Goal: Task Accomplishment & Management: Manage account settings

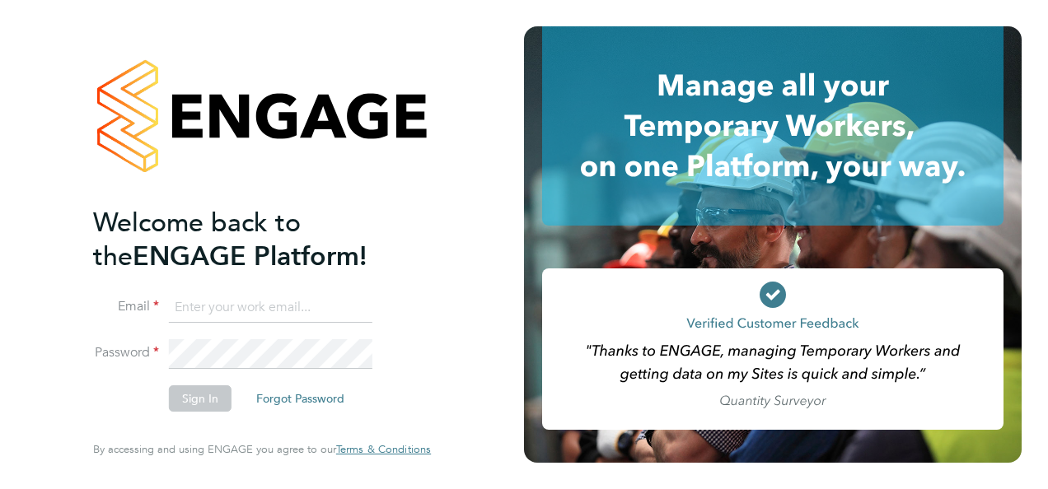
click at [241, 311] on input at bounding box center [270, 308] width 203 height 30
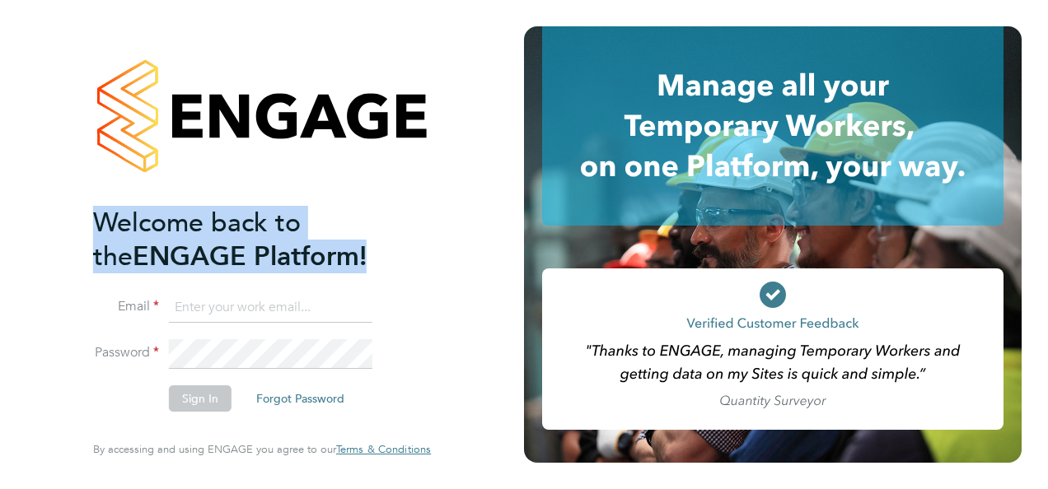
drag, startPoint x: 321, startPoint y: 264, endPoint x: 475, endPoint y: 408, distance: 210.9
click at [475, 408] on div "Welcome back to the ENGAGE Platform! Email Password Sign In Forgot Password Ent…" at bounding box center [262, 244] width 524 height 489
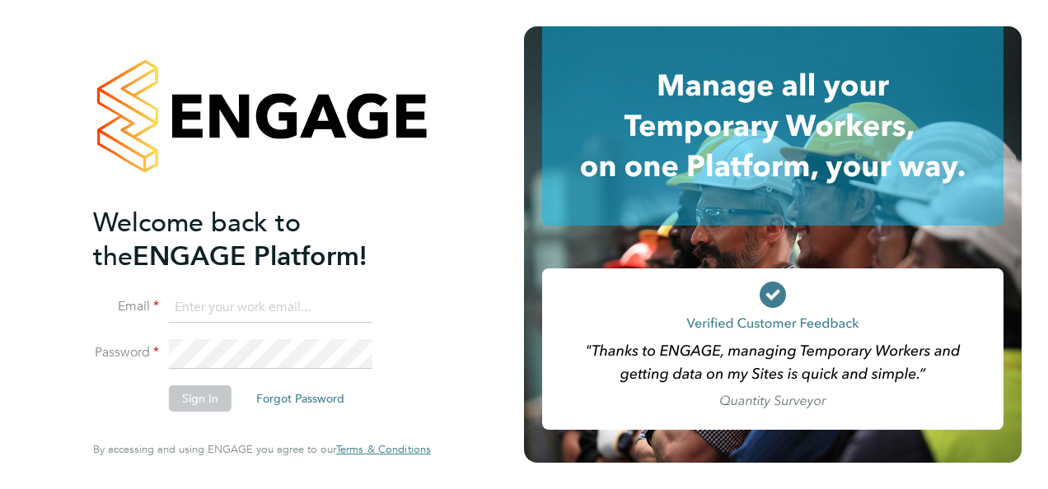
click at [475, 408] on div "Welcome back to the ENGAGE Platform! Email Password Sign In Forgot Password Ent…" at bounding box center [262, 244] width 524 height 489
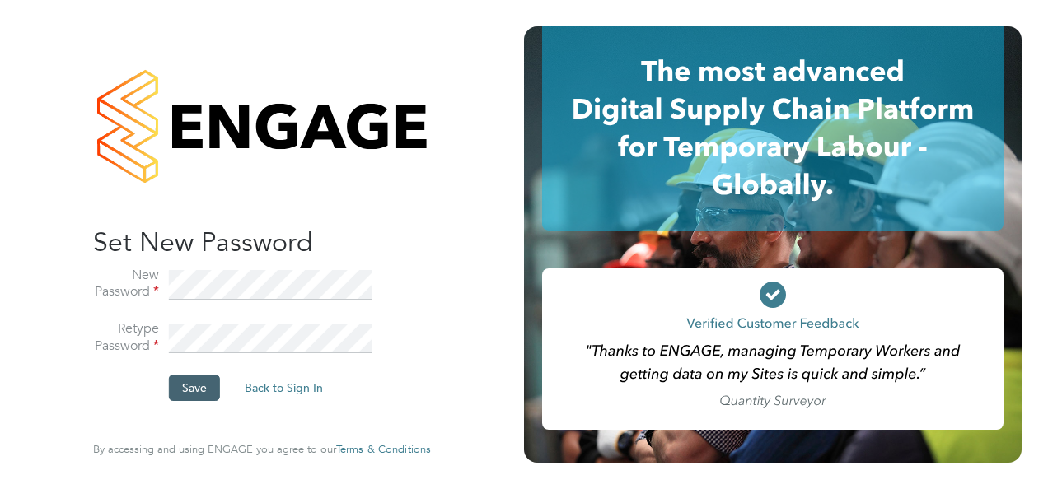
click at [193, 388] on button "Save" at bounding box center [194, 388] width 51 height 26
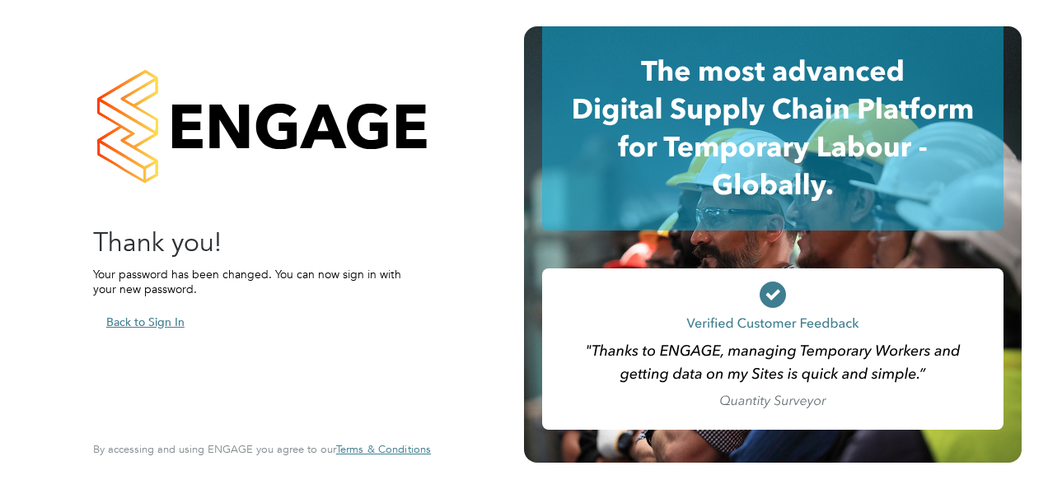
click at [158, 318] on button "Back to Sign In" at bounding box center [145, 322] width 105 height 26
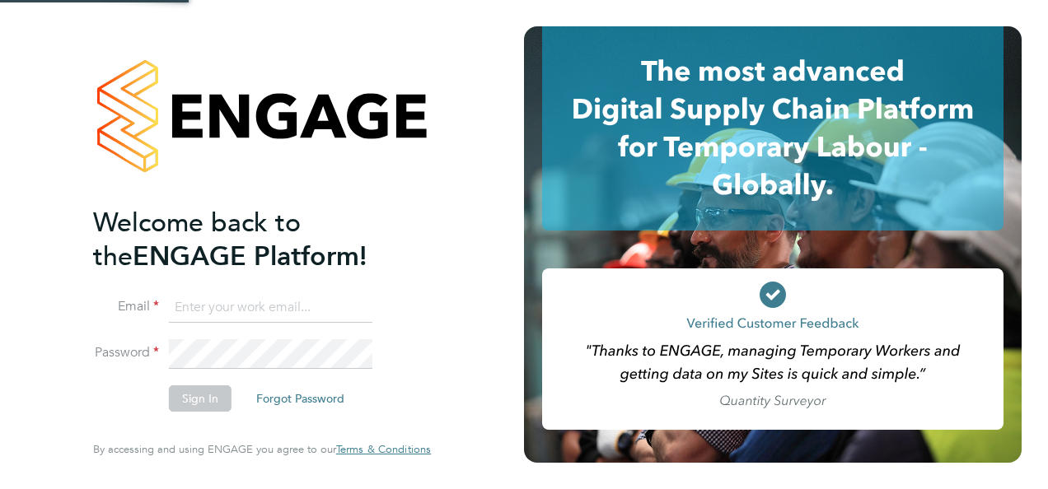
type input "deanfranke1@hotmail.co.uk"
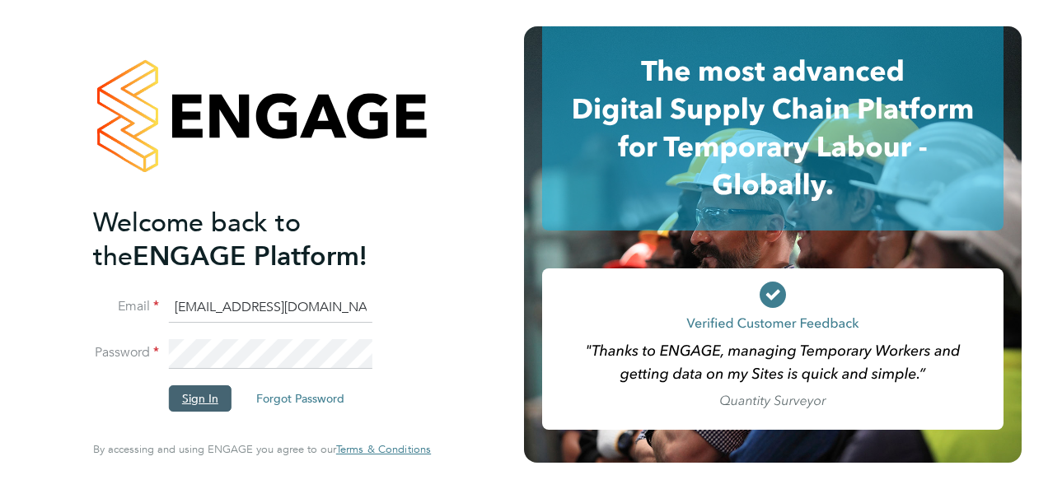
click at [208, 405] on button "Sign In" at bounding box center [200, 398] width 63 height 26
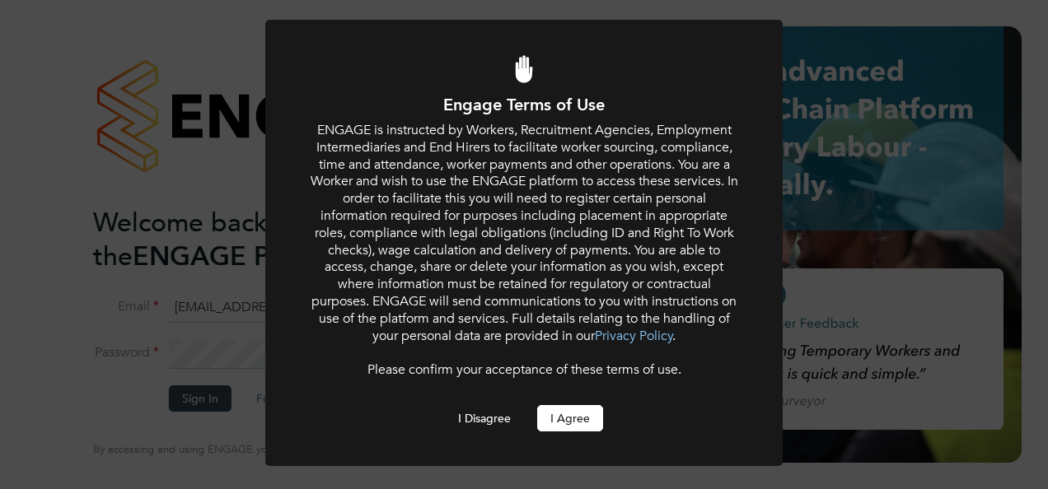
click at [543, 407] on button "I Agree" at bounding box center [570, 418] width 66 height 26
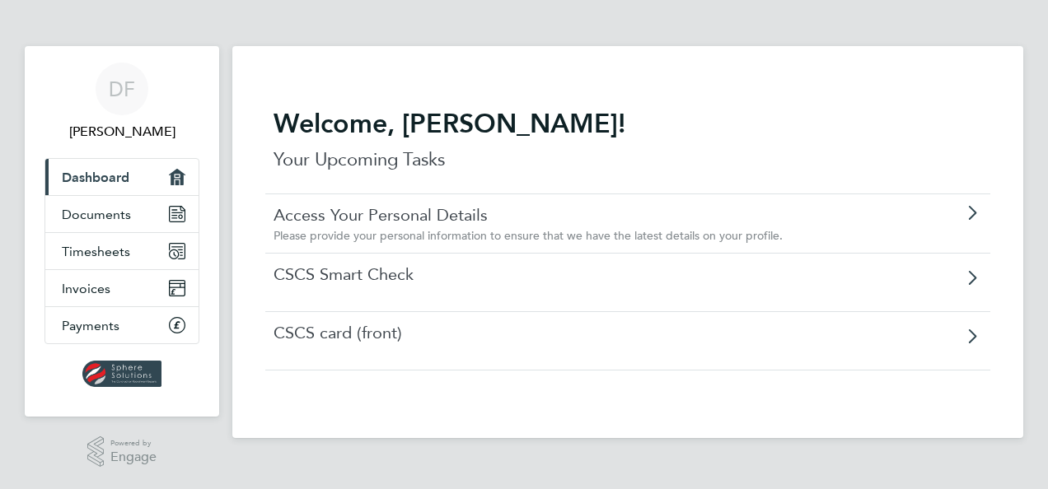
click at [413, 288] on div "CSCS Smart Check" at bounding box center [627, 282] width 725 height 58
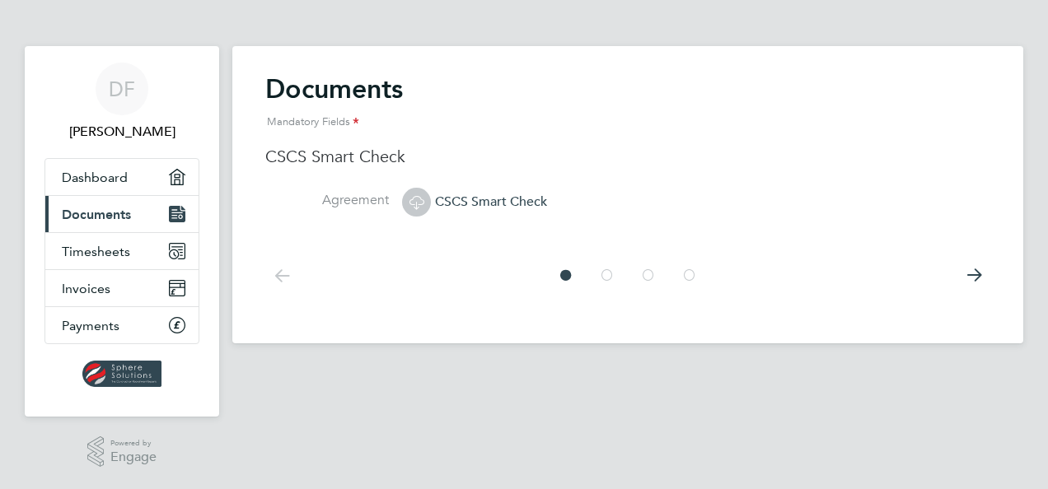
click at [966, 267] on icon at bounding box center [973, 275] width 33 height 37
click at [422, 208] on icon at bounding box center [416, 202] width 21 height 21
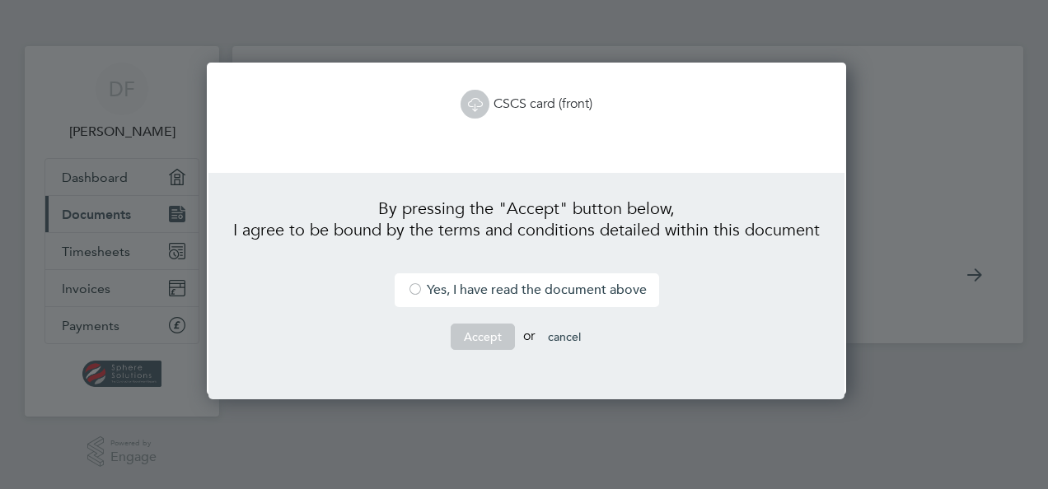
scroll to position [333, 634]
click at [468, 284] on li "Yes, I have read the document above" at bounding box center [526, 290] width 264 height 34
click at [492, 334] on button "Accept" at bounding box center [482, 337] width 64 height 26
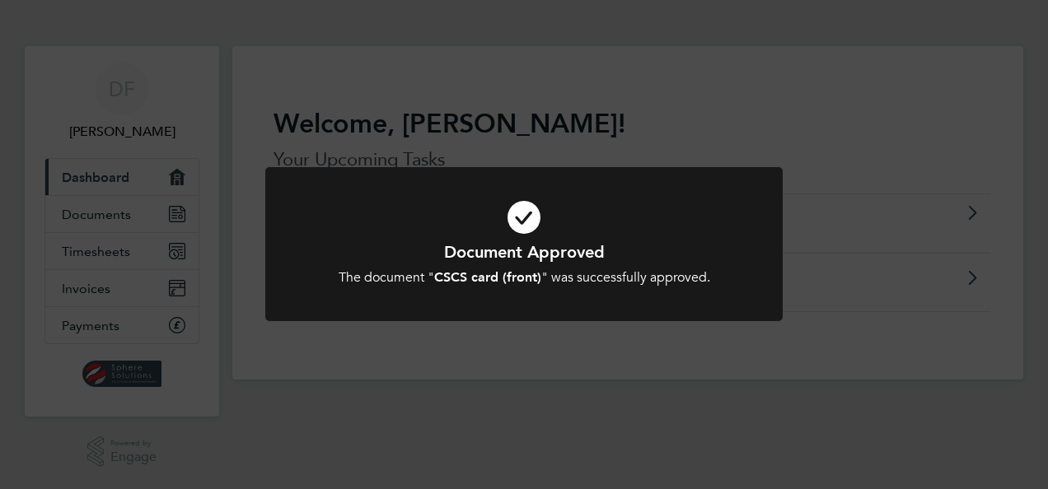
click at [494, 348] on div "Document Approved The document " CSCS card (front) " was successfully approved.…" at bounding box center [524, 244] width 1048 height 489
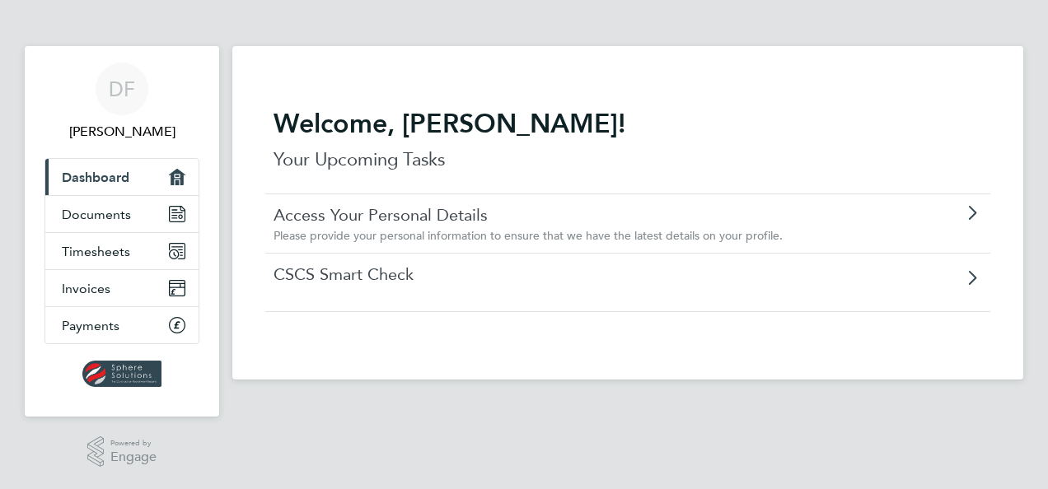
click at [529, 220] on link "Access Your Personal Details" at bounding box center [580, 214] width 615 height 21
click at [420, 287] on div "CSCS Smart Check" at bounding box center [627, 282] width 725 height 58
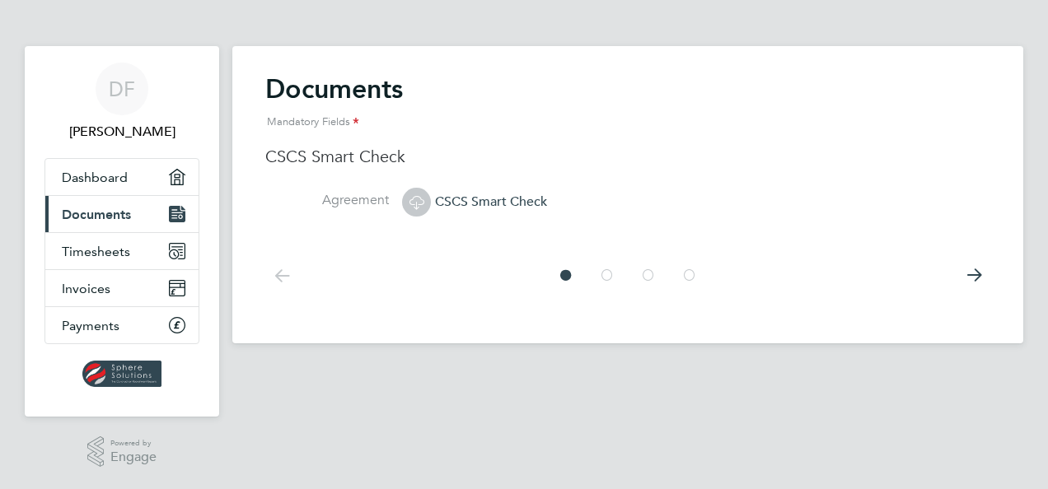
click at [972, 281] on icon at bounding box center [973, 275] width 33 height 37
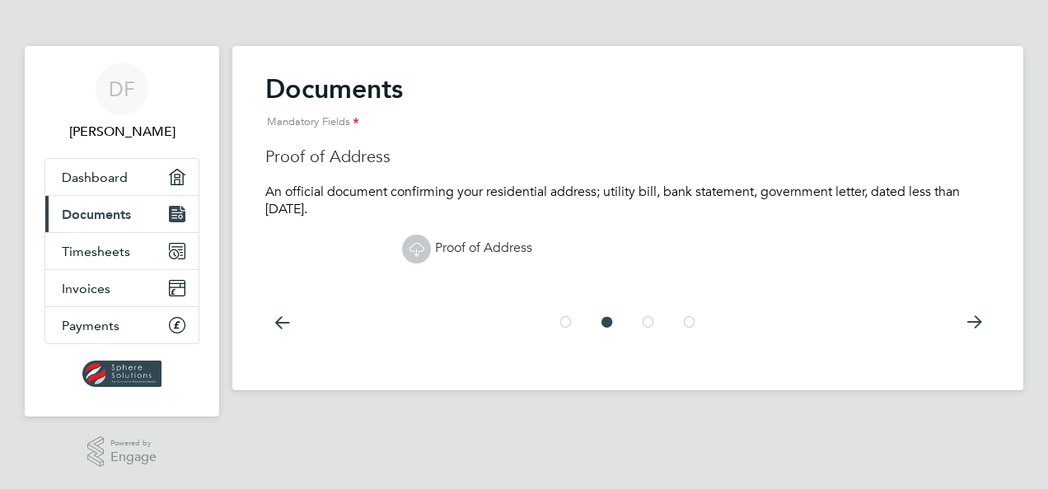
click at [972, 281] on li "Proof of Address" at bounding box center [627, 258] width 725 height 54
click at [975, 332] on icon at bounding box center [973, 322] width 33 height 37
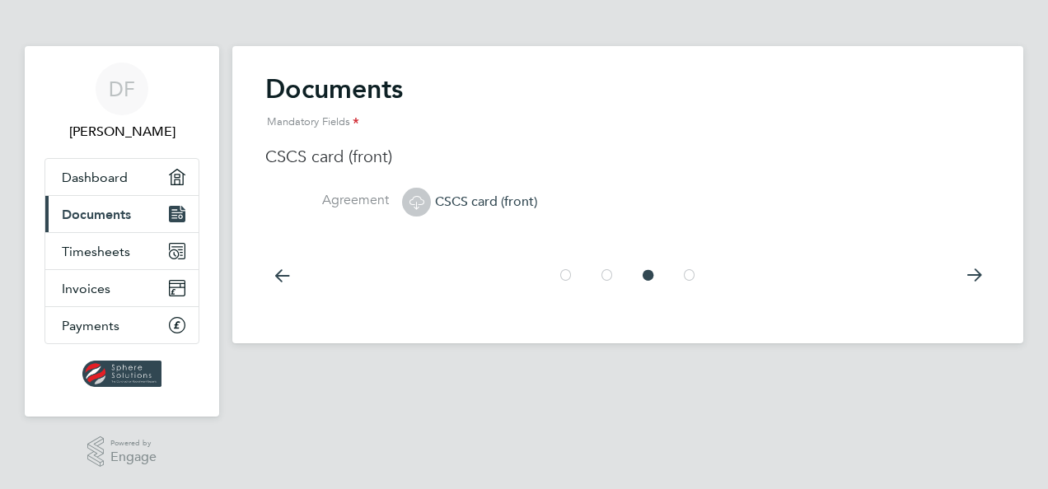
click at [979, 269] on icon at bounding box center [973, 275] width 33 height 37
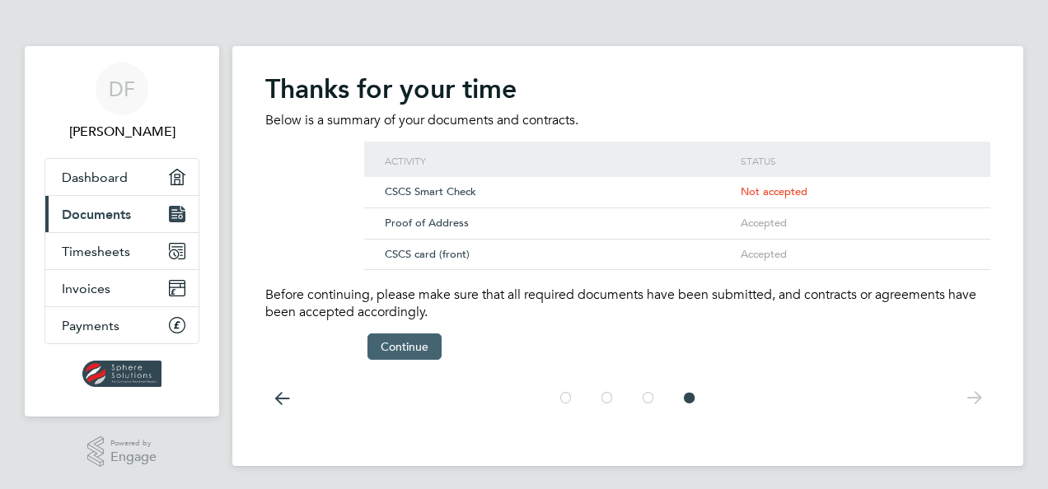
click at [401, 347] on button "Continue" at bounding box center [404, 347] width 74 height 26
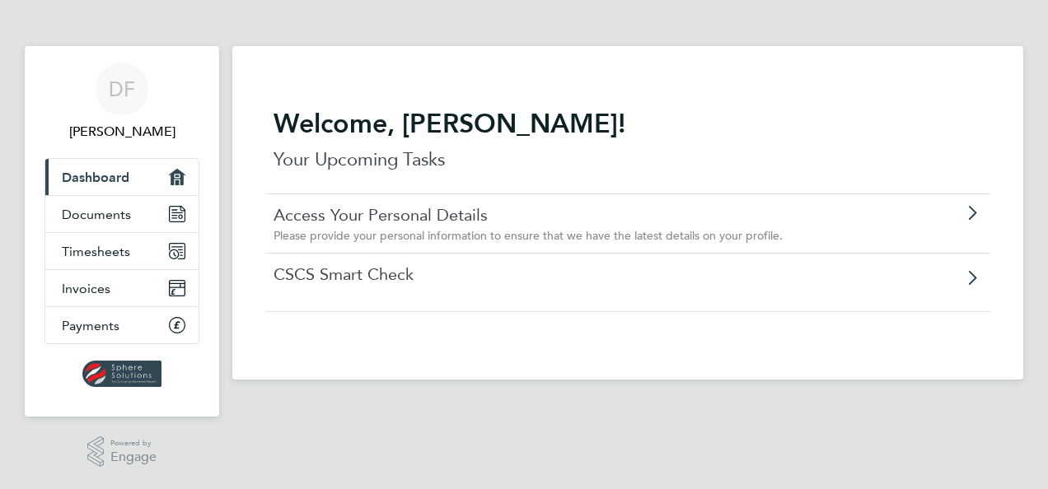
click at [380, 273] on link "CSCS Smart Check" at bounding box center [580, 274] width 615 height 21
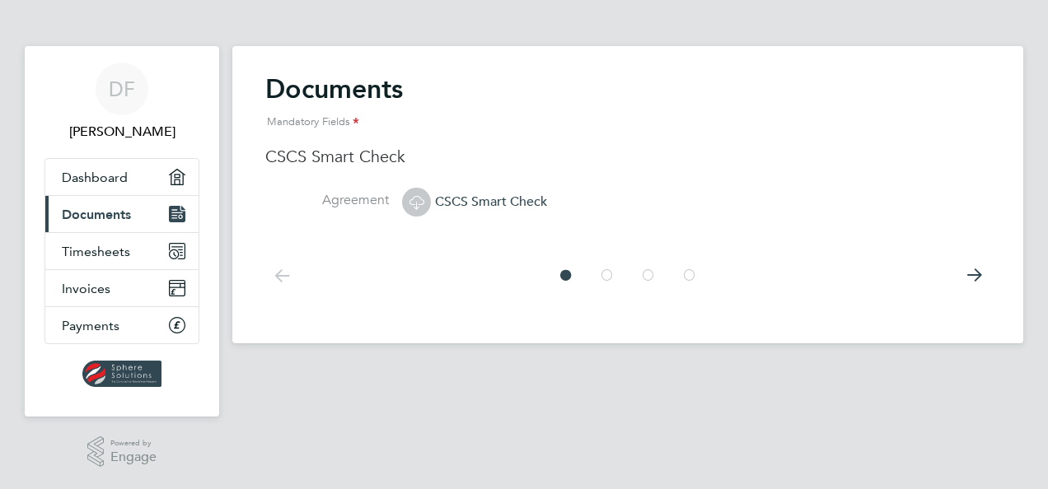
click at [411, 199] on icon at bounding box center [416, 202] width 21 height 21
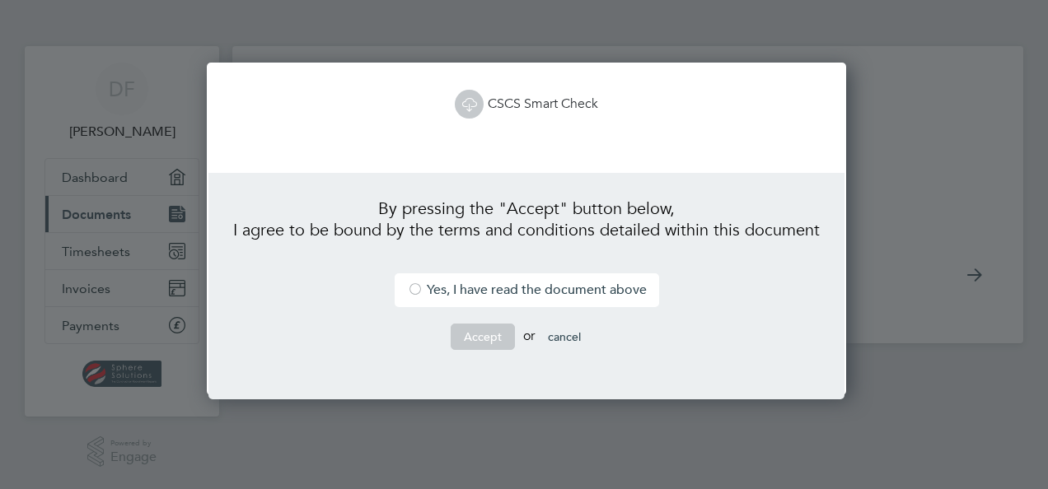
scroll to position [333, 634]
click at [490, 296] on li "Yes, I have read the document above" at bounding box center [526, 290] width 264 height 34
click at [488, 343] on button "Accept" at bounding box center [482, 337] width 64 height 26
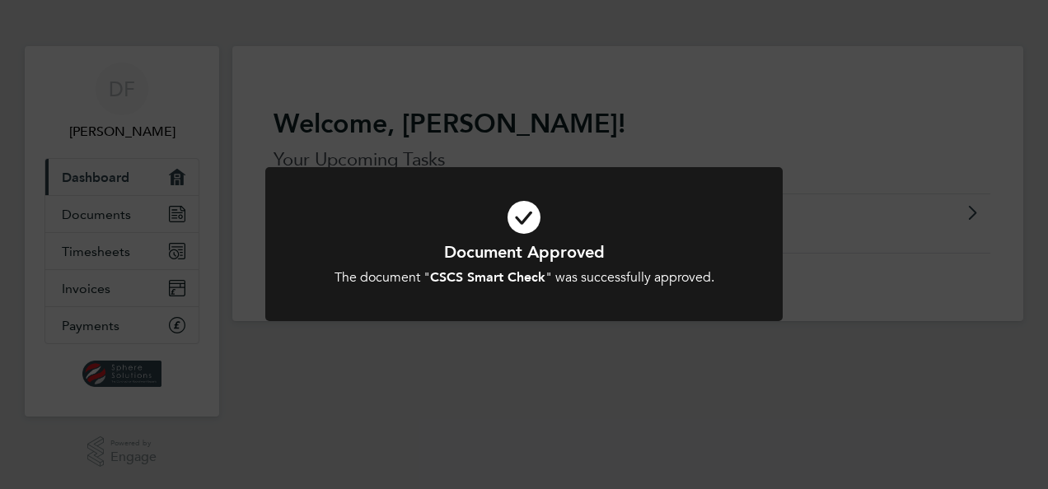
click at [801, 264] on div "Document Approved The document " CSCS Smart Check " was successfully approved. …" at bounding box center [524, 244] width 1048 height 489
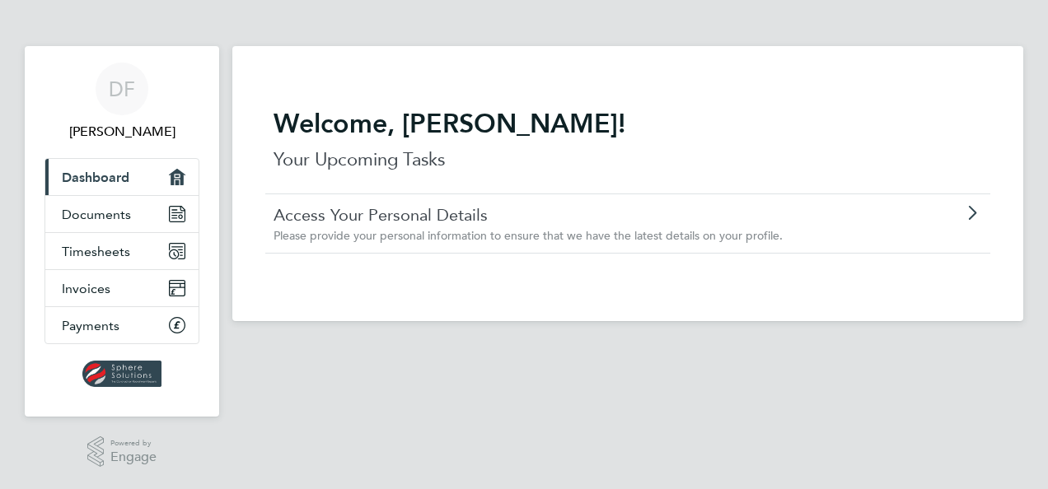
click at [964, 216] on icon at bounding box center [971, 213] width 21 height 13
click at [525, 167] on p "Your Upcoming Tasks" at bounding box center [627, 160] width 708 height 26
click at [569, 234] on span "Please provide your personal information to ensure that we have the latest deta…" at bounding box center [527, 235] width 509 height 15
click at [121, 214] on span "Documents" at bounding box center [96, 215] width 69 height 16
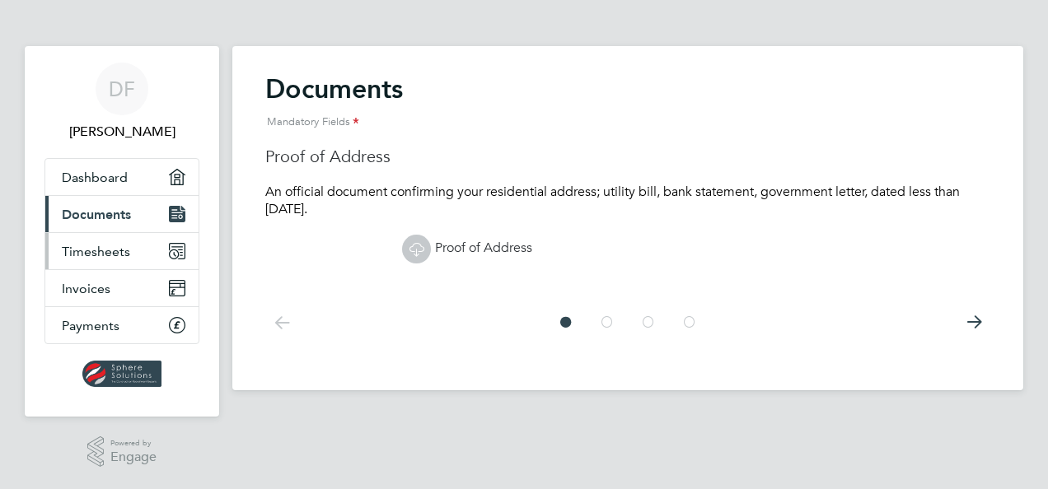
click at [156, 250] on link "Timesheets" at bounding box center [121, 251] width 153 height 36
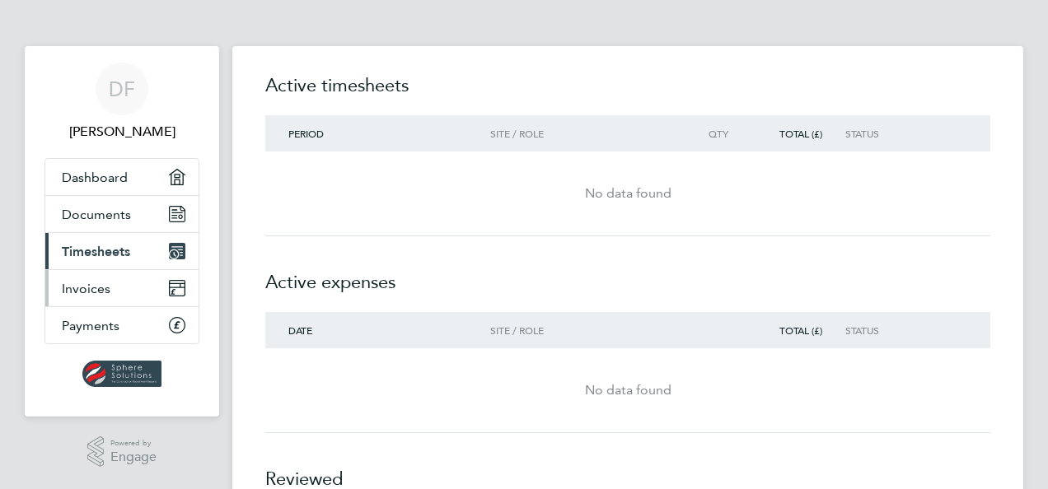
click at [99, 285] on span "Invoices" at bounding box center [86, 289] width 49 height 16
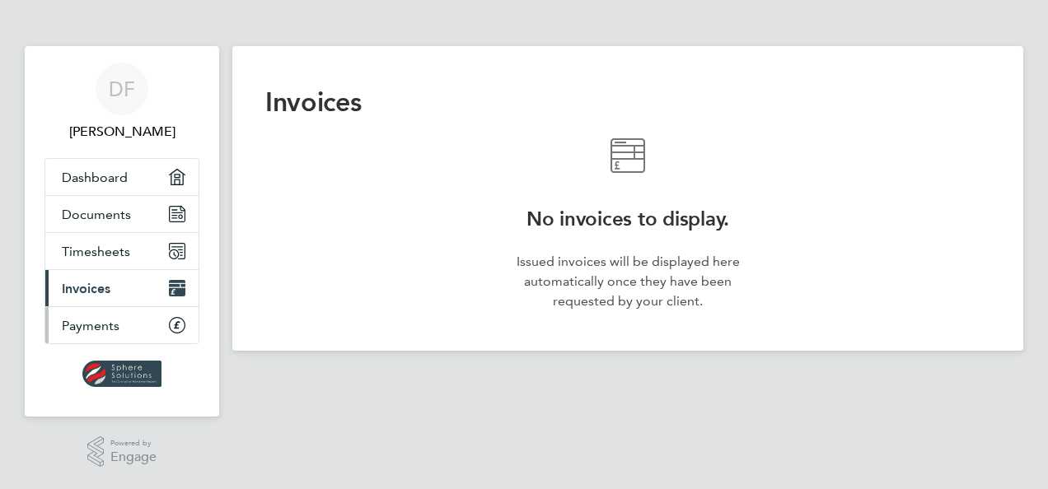
click at [92, 335] on link "Payments" at bounding box center [121, 325] width 153 height 36
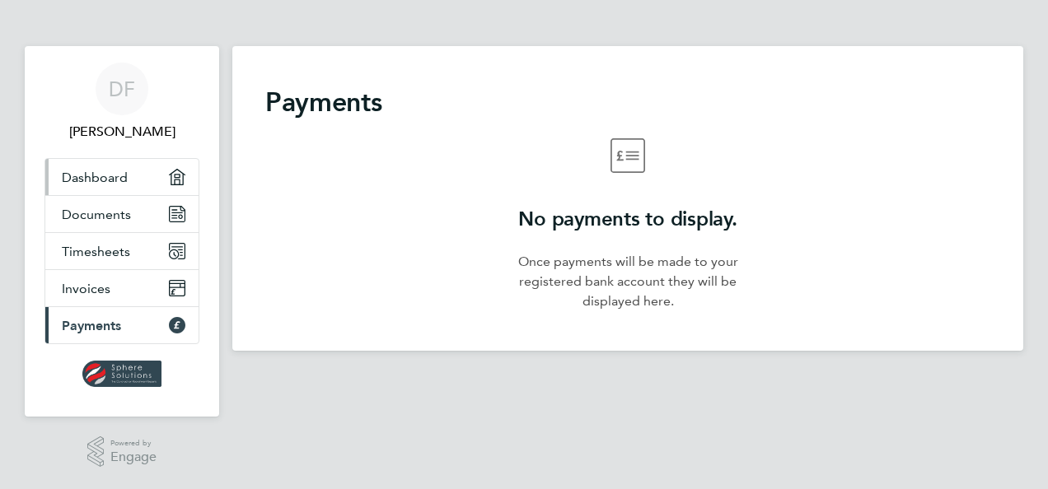
click at [99, 170] on span "Dashboard" at bounding box center [95, 178] width 66 height 16
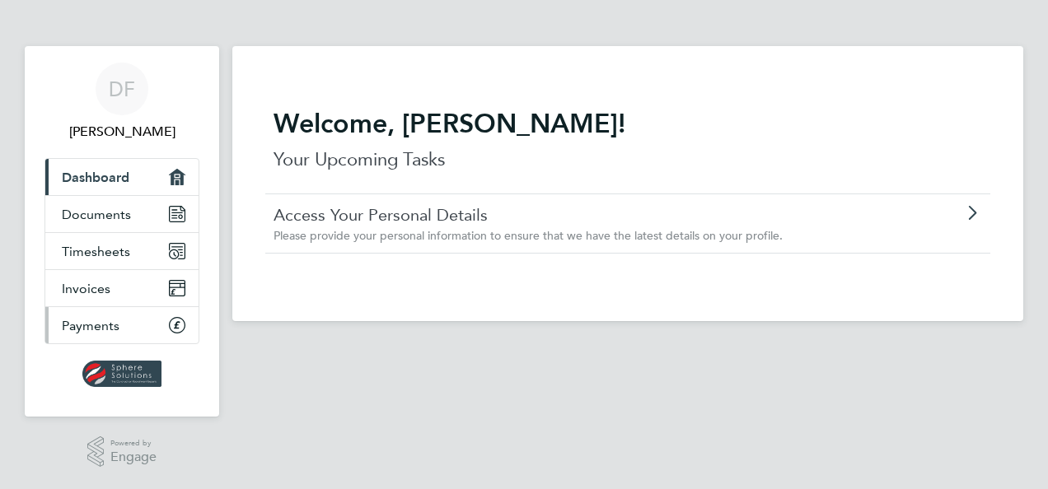
click at [110, 329] on span "Payments" at bounding box center [91, 326] width 58 height 16
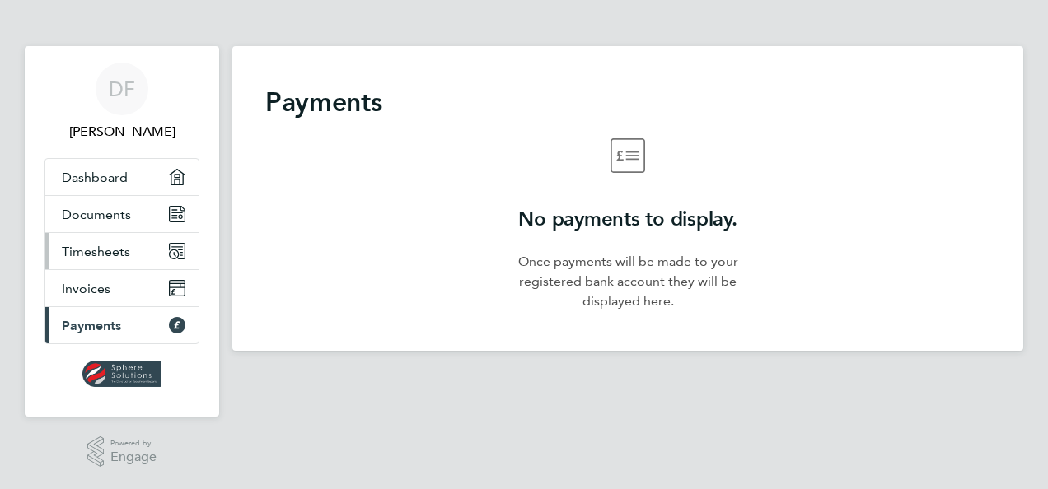
click at [103, 255] on span "Timesheets" at bounding box center [96, 252] width 68 height 16
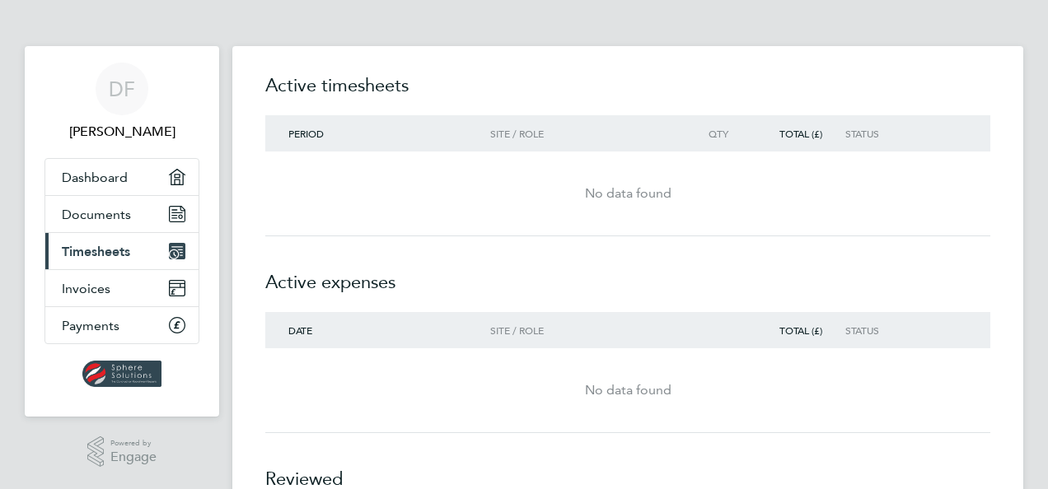
click at [308, 130] on span "Period" at bounding box center [305, 133] width 35 height 13
click at [616, 177] on div "No data found" at bounding box center [627, 193] width 725 height 59
click at [628, 198] on div "No data found" at bounding box center [627, 194] width 725 height 20
click at [114, 215] on span "Documents" at bounding box center [96, 215] width 69 height 16
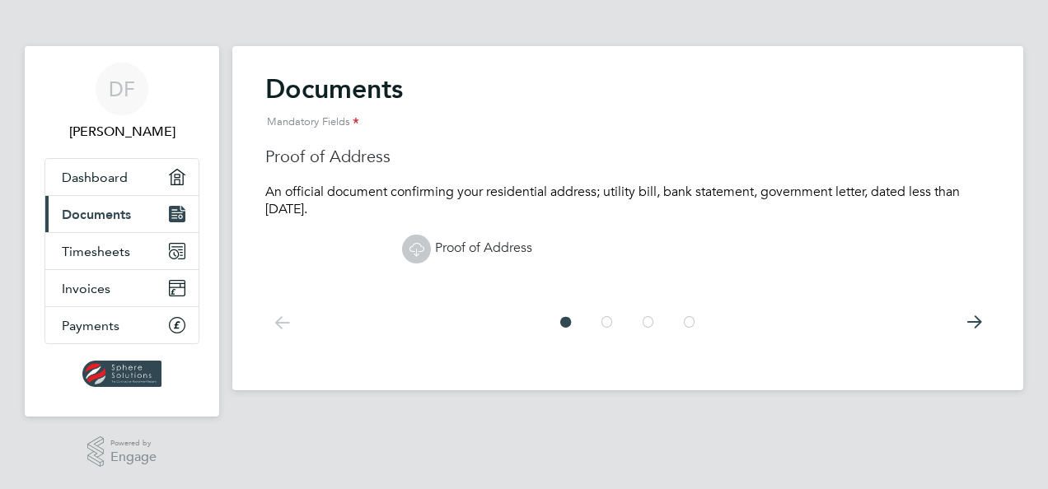
click at [416, 254] on icon at bounding box center [416, 249] width 21 height 21
click at [972, 323] on icon at bounding box center [973, 322] width 33 height 37
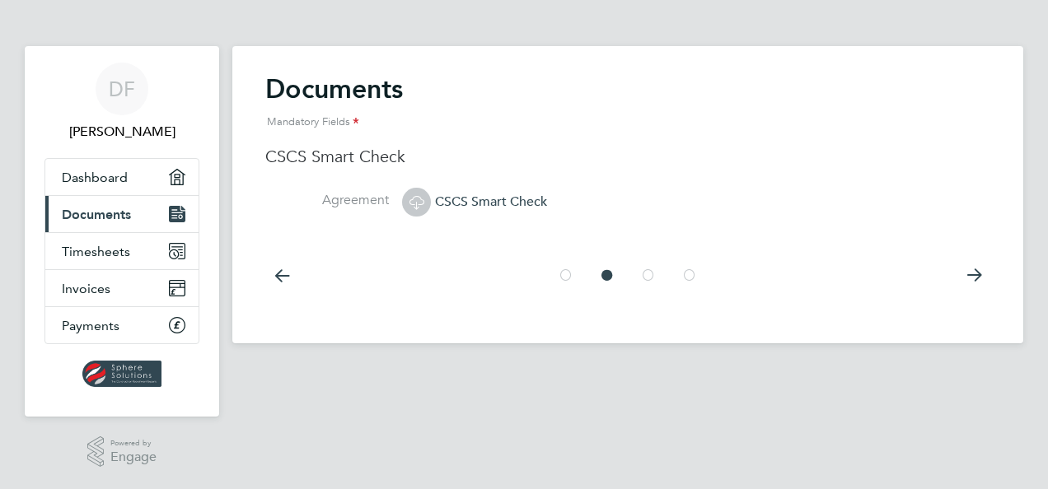
click at [409, 200] on icon at bounding box center [416, 202] width 21 height 21
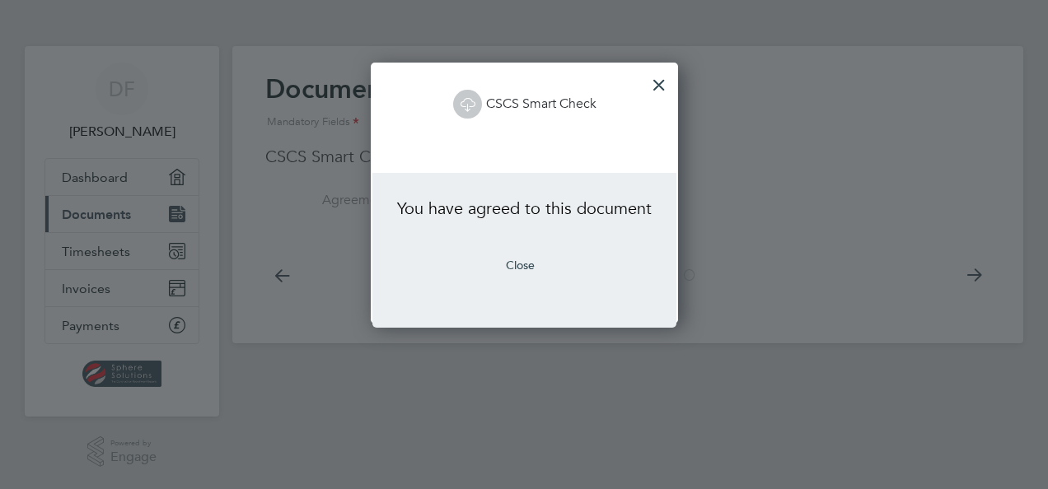
scroll to position [260, 306]
click at [525, 260] on button "Close" at bounding box center [520, 265] width 55 height 26
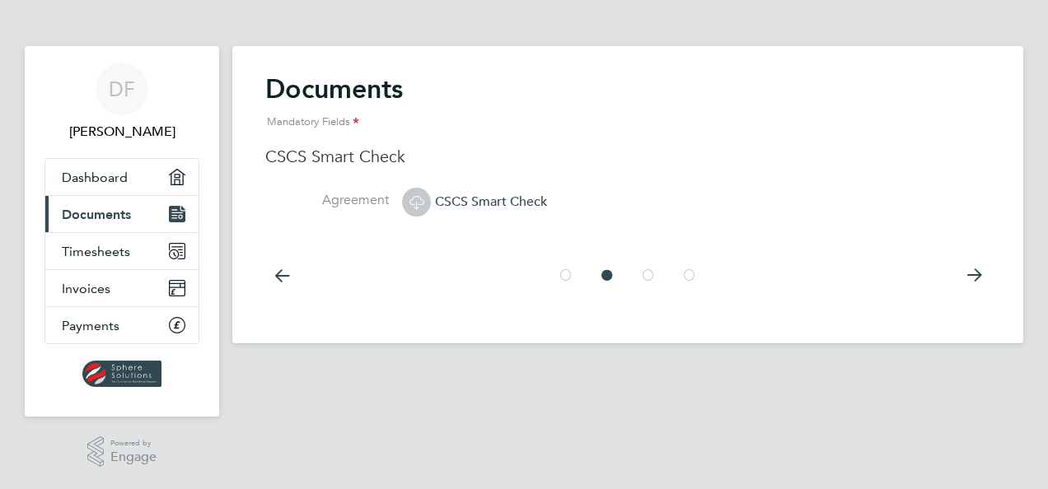
click at [419, 203] on icon at bounding box center [416, 202] width 21 height 21
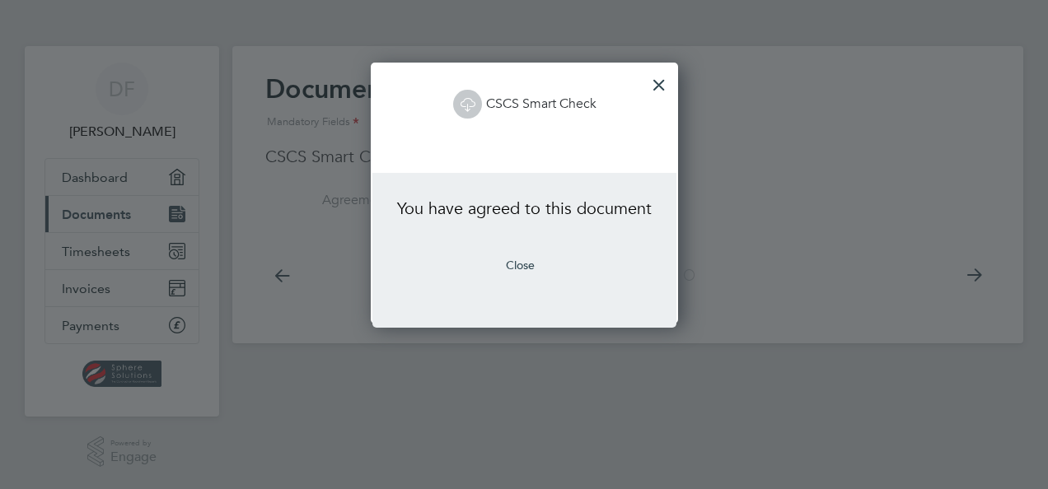
click at [656, 80] on div at bounding box center [659, 81] width 30 height 30
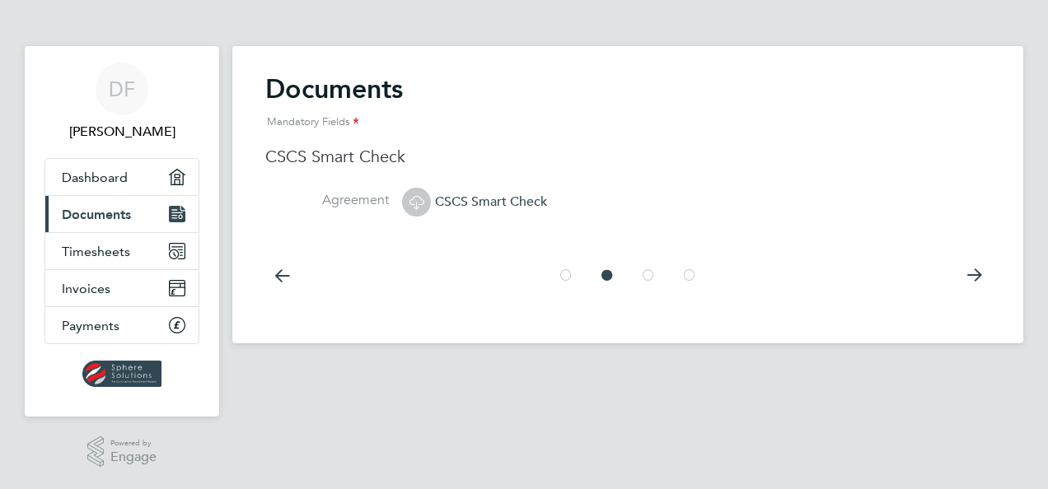
click at [981, 271] on icon at bounding box center [973, 275] width 33 height 37
click at [417, 198] on icon at bounding box center [416, 202] width 21 height 21
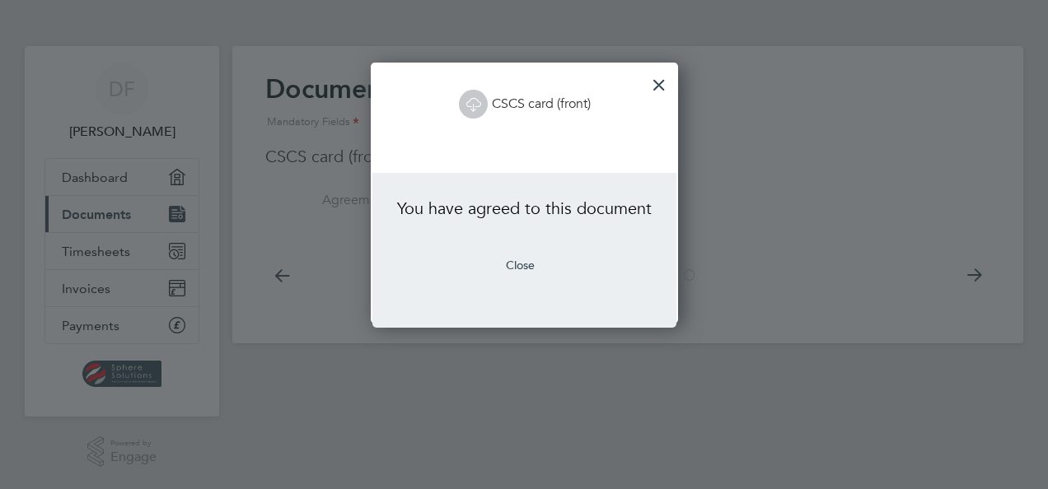
scroll to position [260, 306]
click at [657, 88] on div at bounding box center [659, 81] width 30 height 30
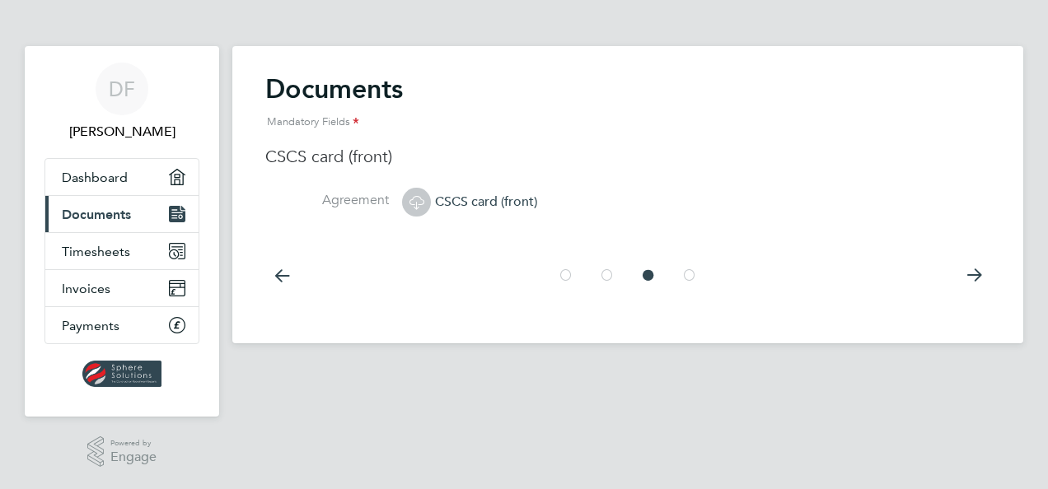
click at [972, 275] on icon at bounding box center [973, 275] width 33 height 37
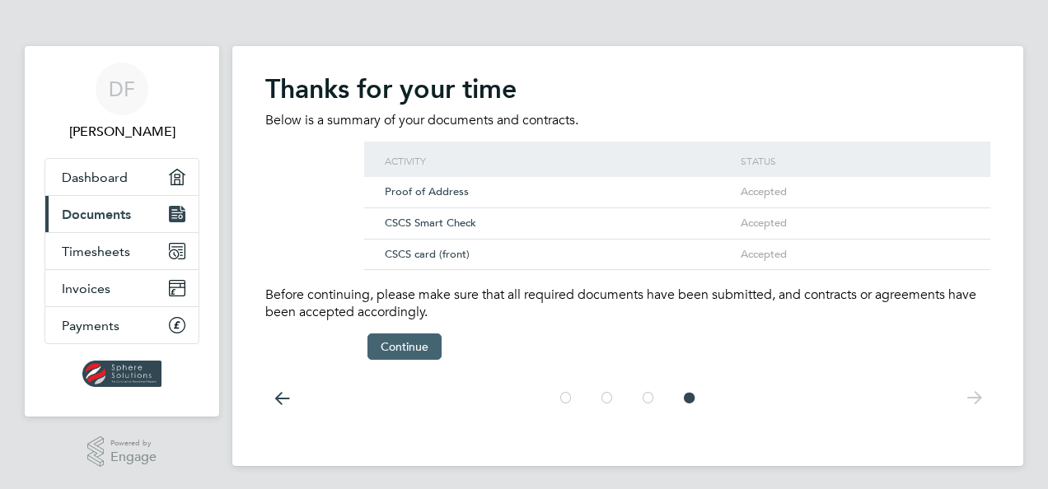
click at [410, 343] on button "Continue" at bounding box center [404, 347] width 74 height 26
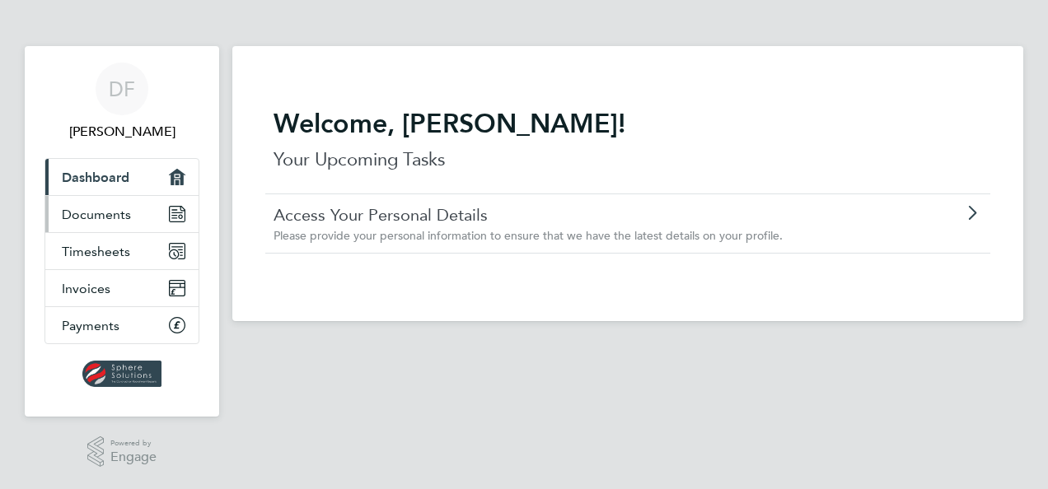
click at [119, 200] on link "Documents" at bounding box center [121, 214] width 153 height 36
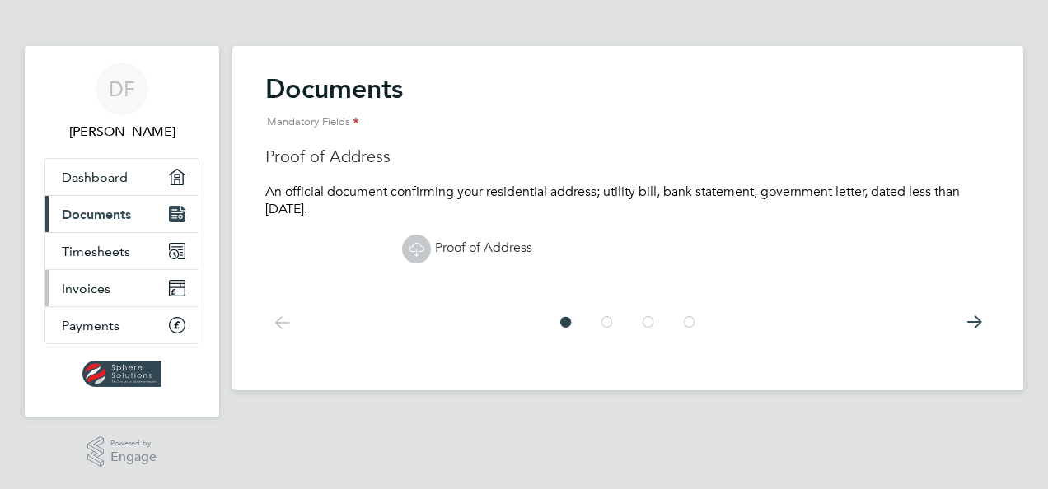
click at [102, 289] on span "Invoices" at bounding box center [86, 289] width 49 height 16
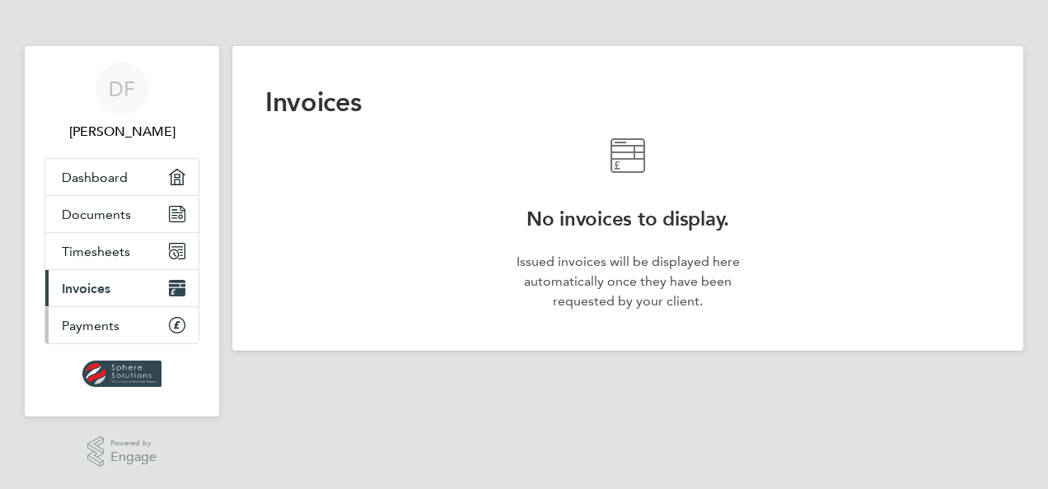
click at [114, 326] on span "Payments" at bounding box center [91, 326] width 58 height 16
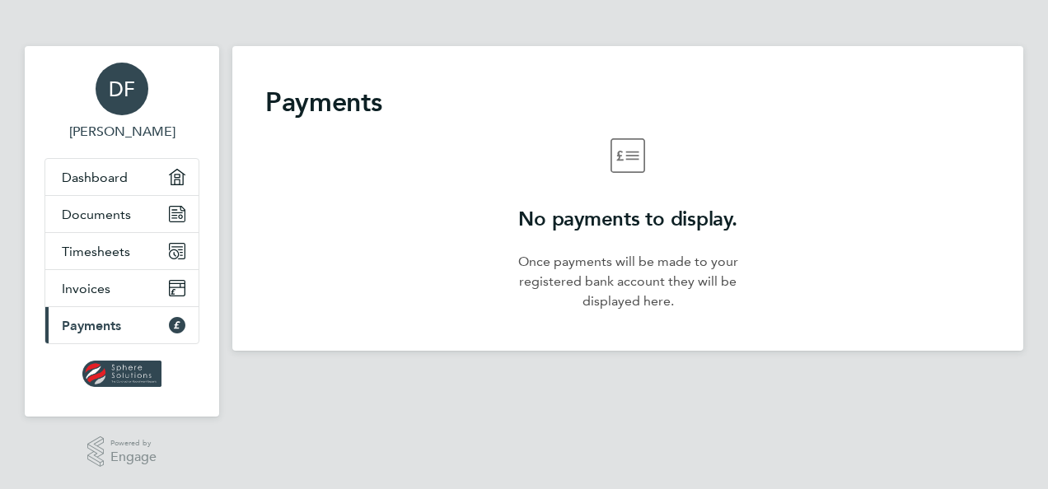
click at [110, 99] on span "DF" at bounding box center [122, 88] width 26 height 21
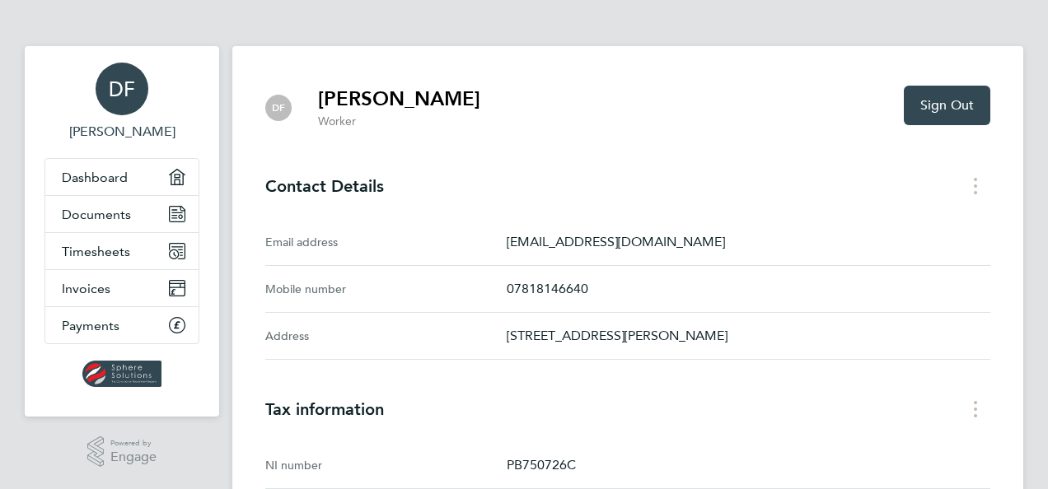
click at [781, 225] on div "Email address [EMAIL_ADDRESS][DOMAIN_NAME]" at bounding box center [627, 242] width 725 height 47
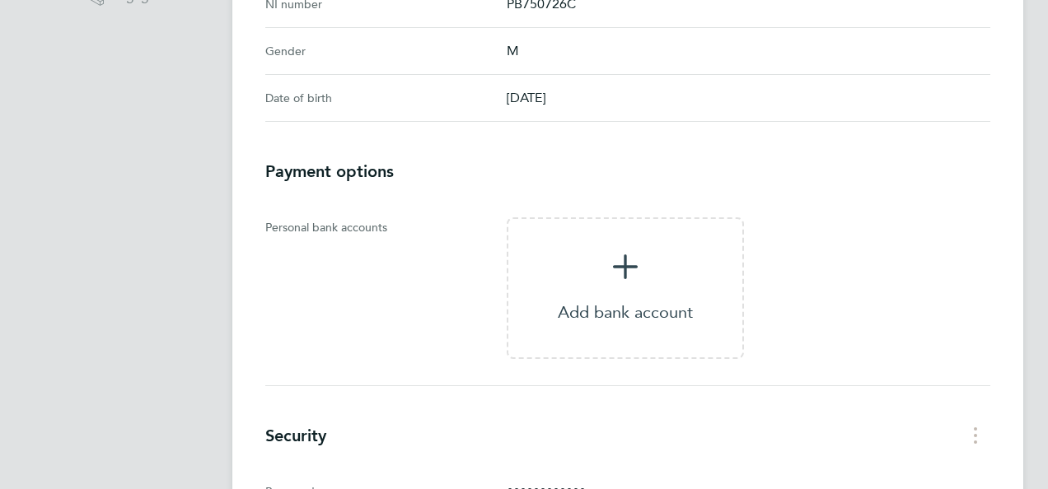
scroll to position [494, 0]
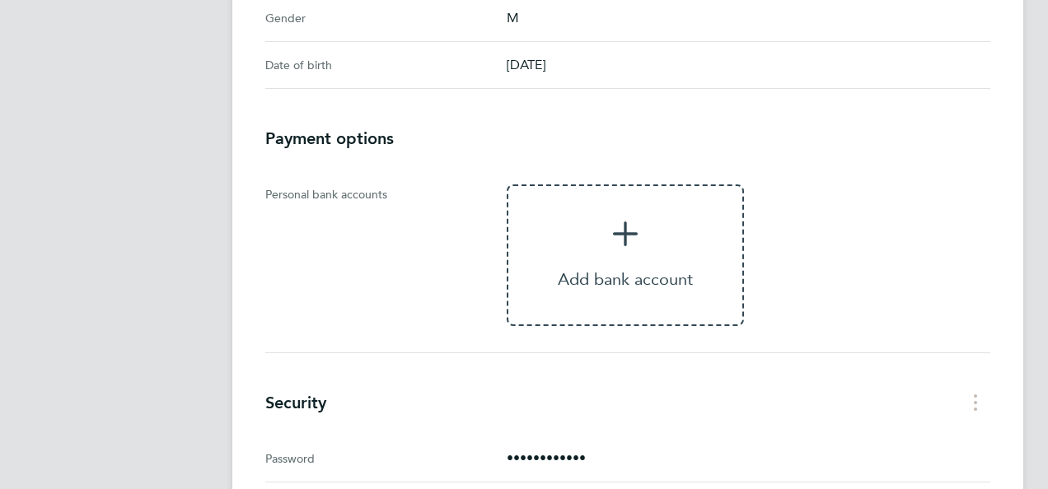
click at [621, 229] on icon "'Add bank account'" at bounding box center [625, 234] width 25 height 25
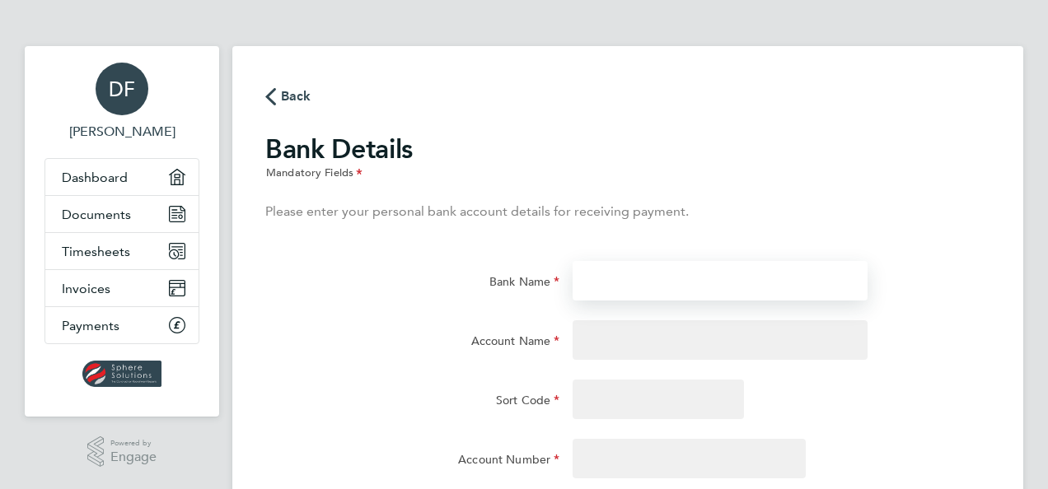
click at [671, 282] on input "Bank Name" at bounding box center [719, 281] width 294 height 40
type input "SANTANDER"
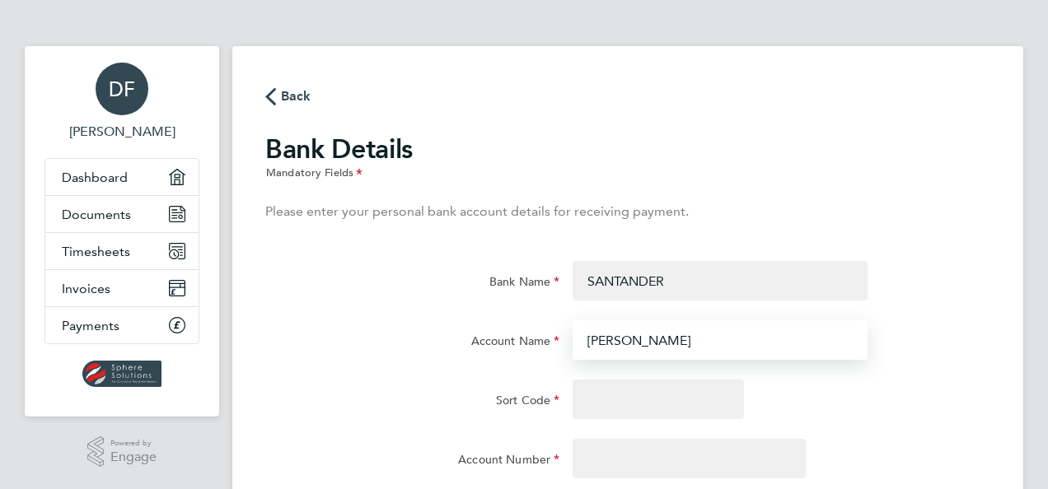
type input "[PERSON_NAME]"
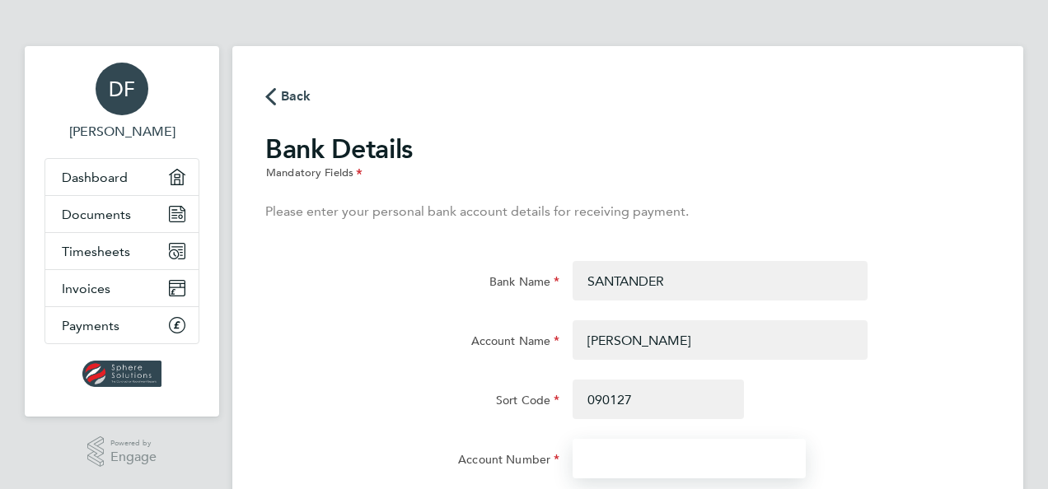
type input "[DATE]"
type input "81797248"
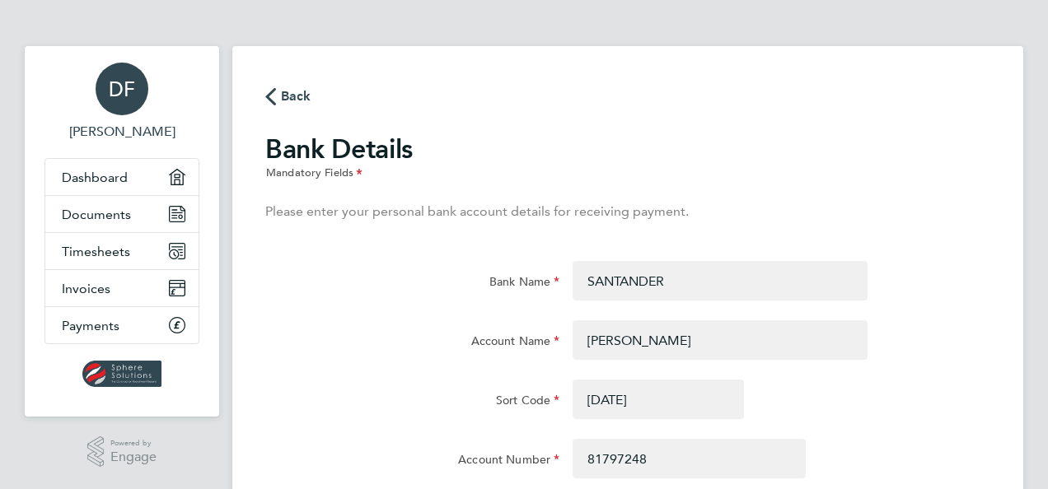
scroll to position [134, 0]
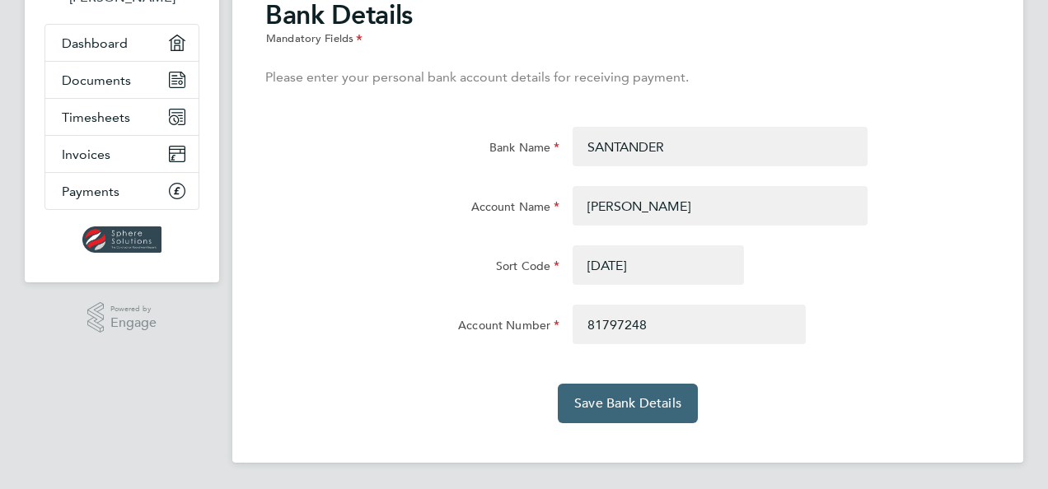
click at [628, 399] on span "Save Bank Details" at bounding box center [627, 403] width 107 height 16
click at [638, 394] on button "Save Bank Details" at bounding box center [628, 404] width 140 height 40
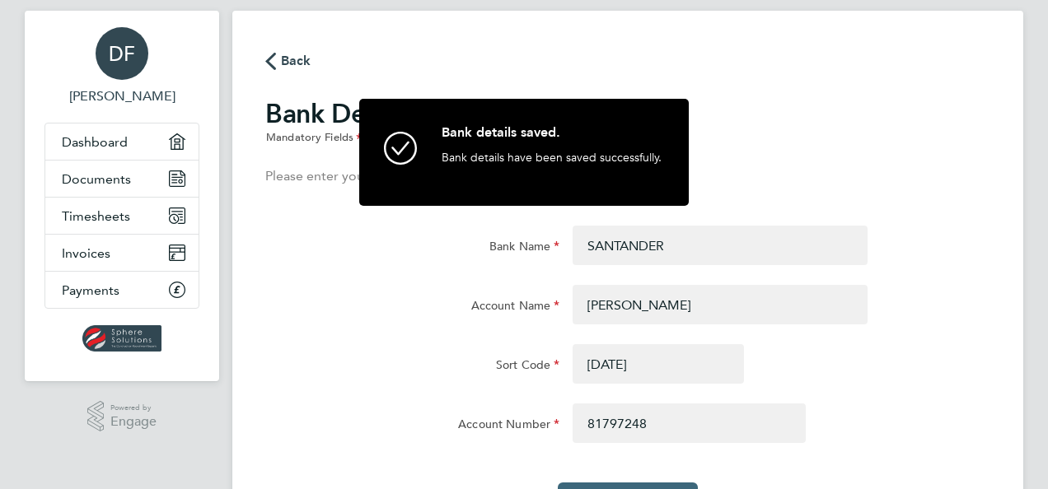
scroll to position [2, 0]
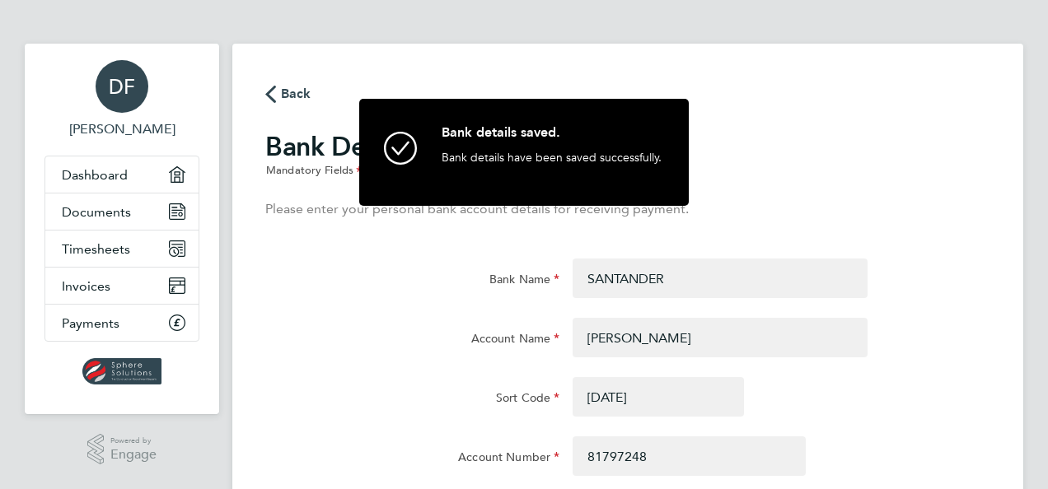
click at [293, 90] on span "Back" at bounding box center [296, 94] width 30 height 20
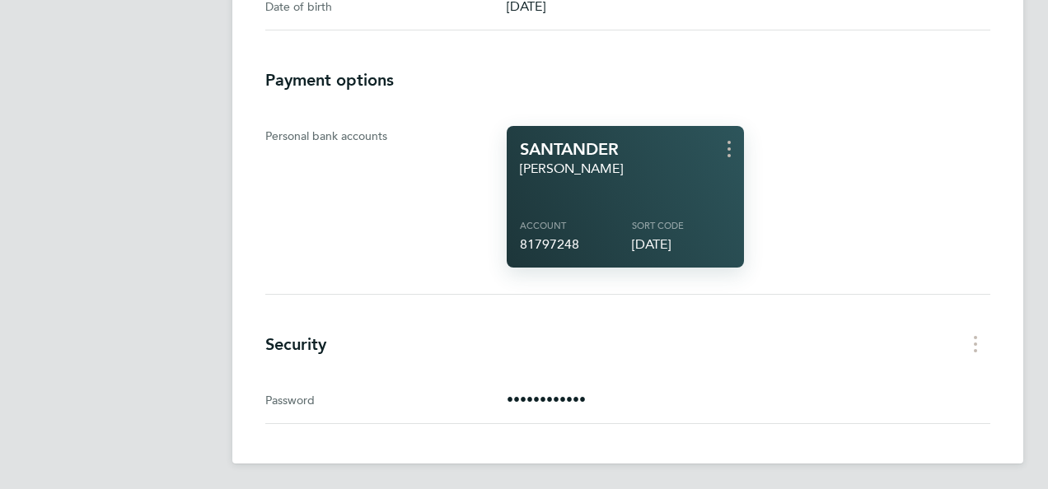
scroll to position [553, 0]
click at [587, 398] on p "••••••••••••" at bounding box center [748, 400] width 483 height 20
click at [975, 336] on circle "Security menu" at bounding box center [974, 336] width 3 height 3
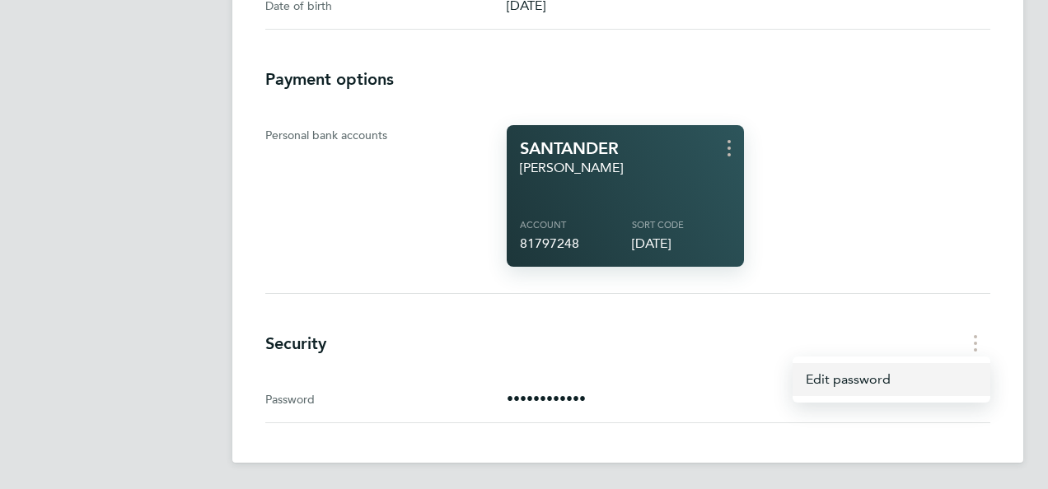
click at [837, 380] on link "Edit password" at bounding box center [891, 379] width 198 height 33
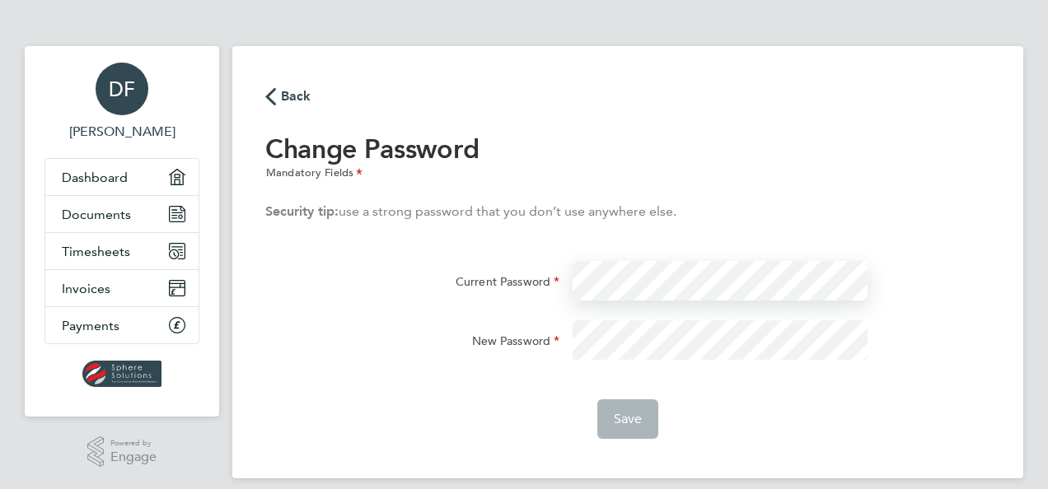
click at [509, 303] on div "Current Password" at bounding box center [628, 290] width 738 height 59
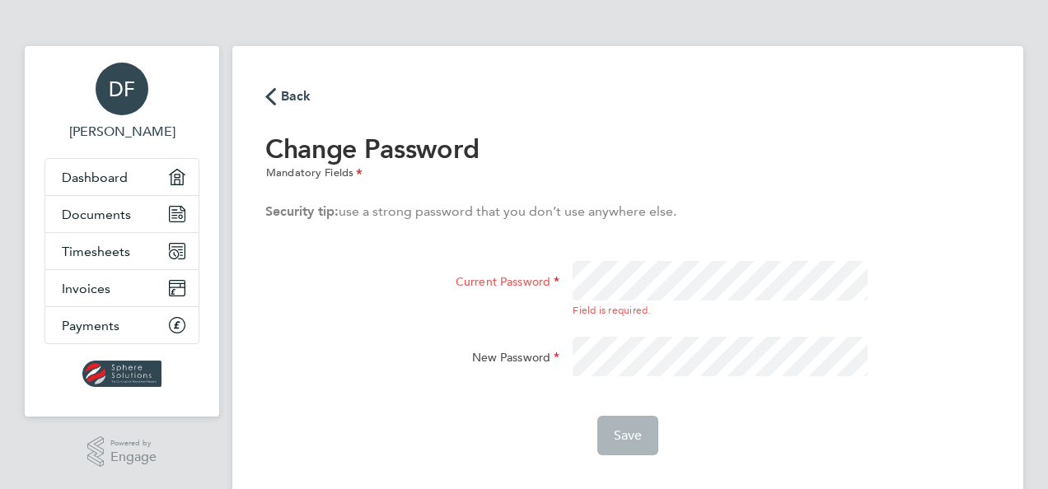
click at [829, 216] on p "Security tip: use a strong password that you don’t use anywhere else." at bounding box center [627, 212] width 725 height 20
click at [293, 92] on span "Back" at bounding box center [296, 96] width 30 height 20
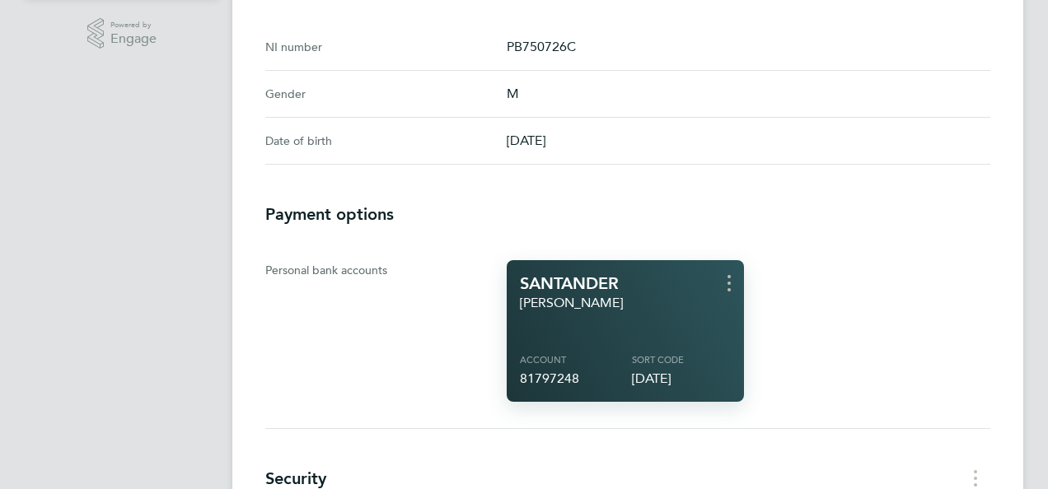
click at [925, 307] on app-bank-account-card "SANTANDER [PERSON_NAME] Account 81797248 Sort code [DATE]" at bounding box center [748, 331] width 483 height 142
click at [843, 156] on div "Date of birth [DEMOGRAPHIC_DATA]" at bounding box center [627, 141] width 725 height 47
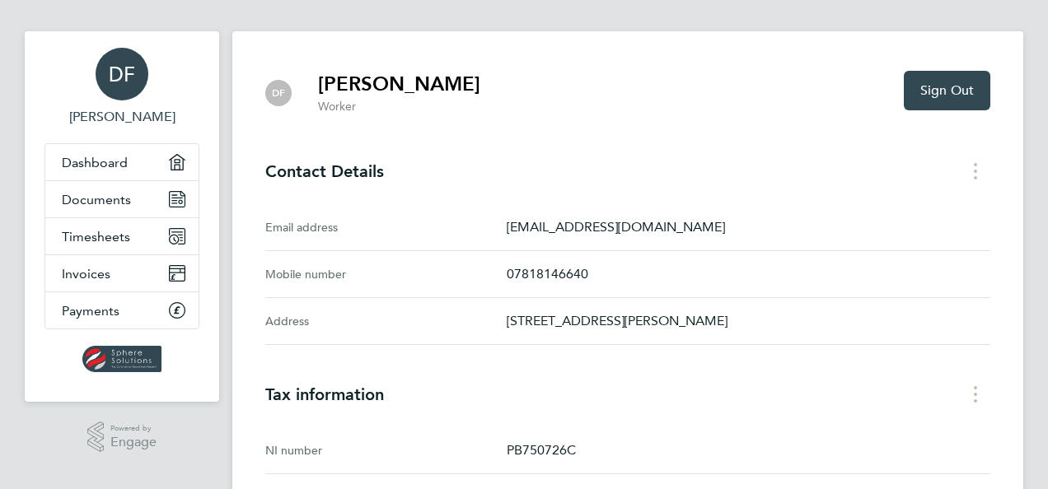
scroll to position [0, 0]
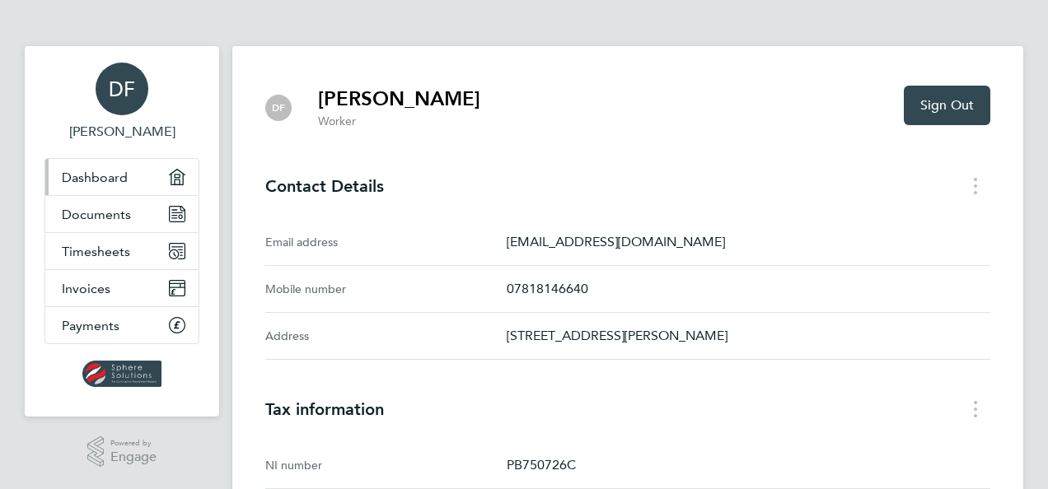
click at [97, 171] on span "Dashboard" at bounding box center [95, 178] width 66 height 16
